Goal: Task Accomplishment & Management: Use online tool/utility

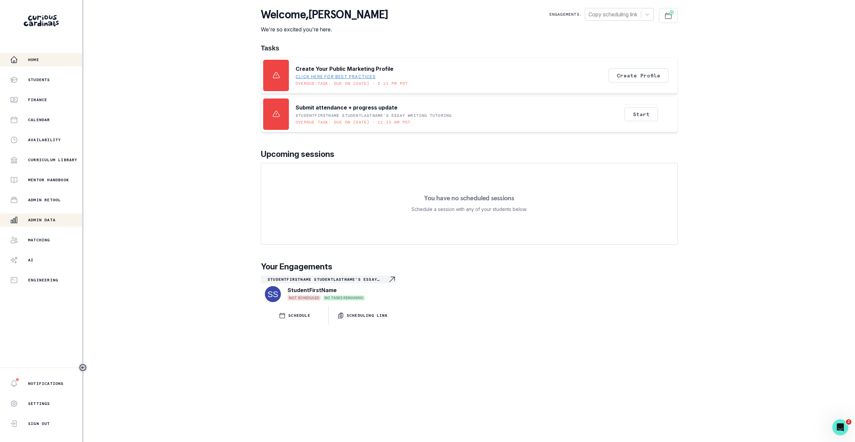
click at [40, 216] on div "Admin Data" at bounding box center [46, 220] width 72 height 8
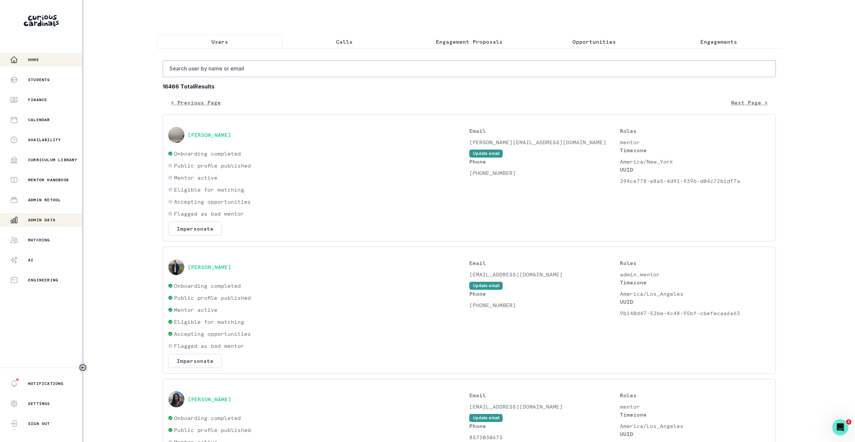
click at [25, 59] on div "Home" at bounding box center [46, 60] width 72 height 8
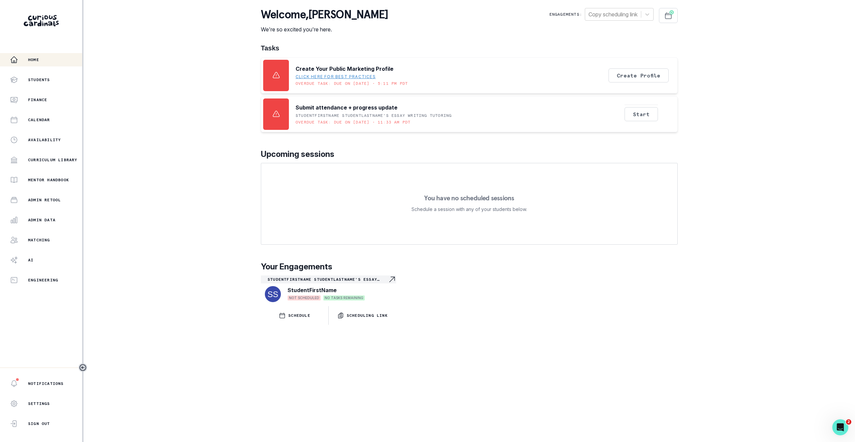
click at [846, 69] on div "Home Students Finance Calendar Availability Curriculum Library Mentor Handbook …" at bounding box center [427, 221] width 855 height 442
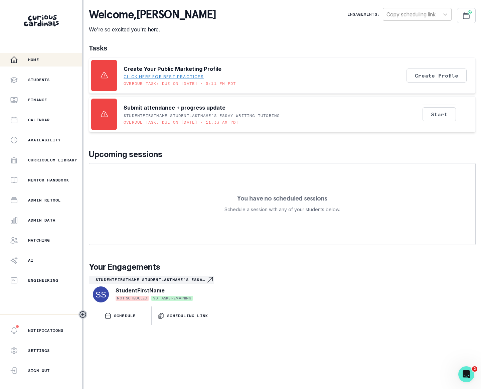
click at [45, 228] on div "Home Students Finance Calendar Availability Curriculum Library Mentor Handbook …" at bounding box center [41, 170] width 82 height 234
click at [58, 215] on button "Admin Data" at bounding box center [41, 220] width 82 height 13
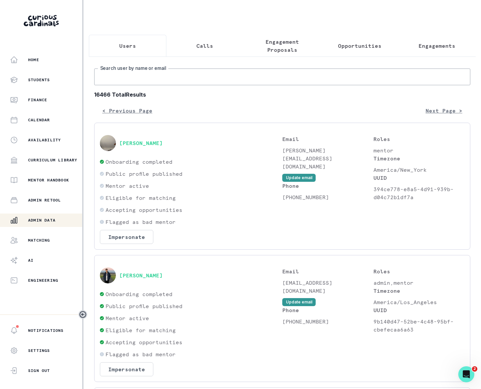
click at [183, 77] on input "Search user by name or email" at bounding box center [282, 77] width 376 height 17
type input "[PERSON_NAME]"
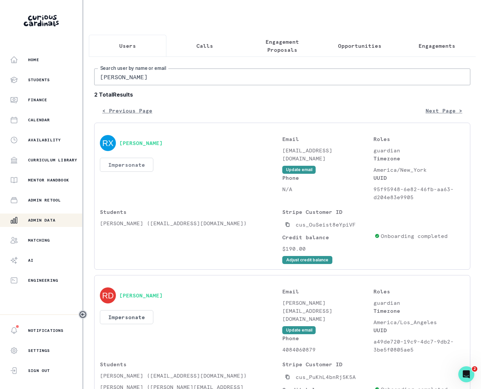
drag, startPoint x: 136, startPoint y: 175, endPoint x: 151, endPoint y: 165, distance: 18.2
click at [138, 174] on div "[PERSON_NAME] Impersonate Confirmation Are you sure? Impersonating means that w…" at bounding box center [191, 168] width 182 height 66
click at [151, 165] on button "Impersonate" at bounding box center [126, 165] width 53 height 14
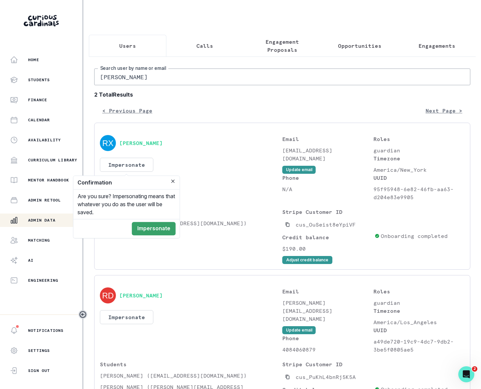
drag, startPoint x: 158, startPoint y: 228, endPoint x: 184, endPoint y: 233, distance: 26.5
click at [158, 227] on button "Impersonate" at bounding box center [154, 228] width 44 height 13
